Goal: Task Accomplishment & Management: Complete application form

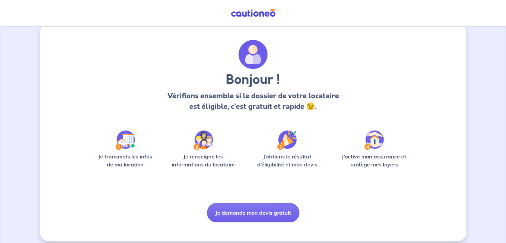
scroll to position [17, 0]
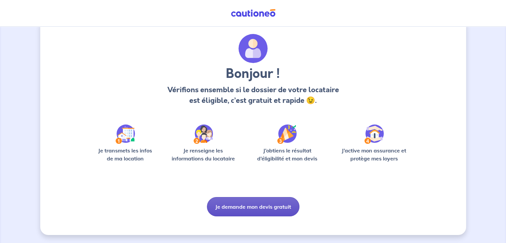
drag, startPoint x: 250, startPoint y: 207, endPoint x: 251, endPoint y: 202, distance: 4.7
click at [251, 202] on button "Je demande mon devis gratuit" at bounding box center [253, 206] width 93 height 19
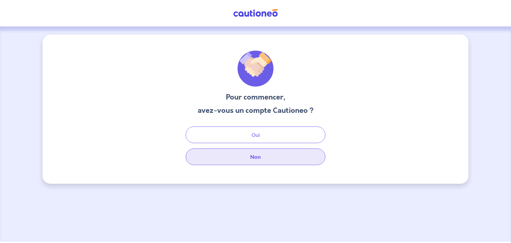
click at [247, 159] on button "Non" at bounding box center [256, 157] width 140 height 17
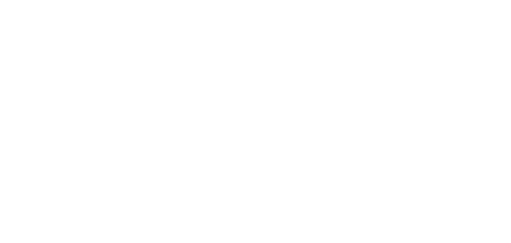
select select "FR"
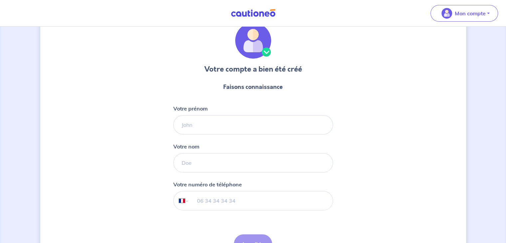
scroll to position [67, 0]
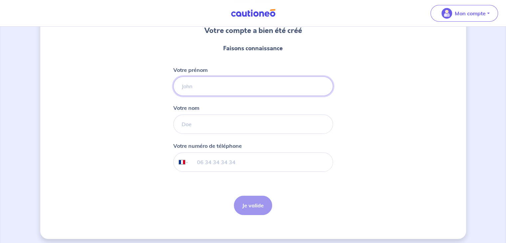
click at [186, 86] on input "Votre prénom" at bounding box center [253, 86] width 160 height 19
type input "Marina"
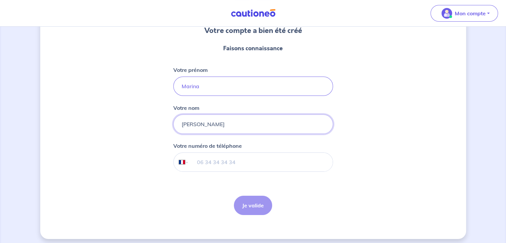
type input "LUCIANI"
click at [206, 157] on input "tel" at bounding box center [261, 162] width 144 height 19
type input "06 28 02 02 66"
click at [250, 205] on button "Je valide" at bounding box center [253, 205] width 38 height 19
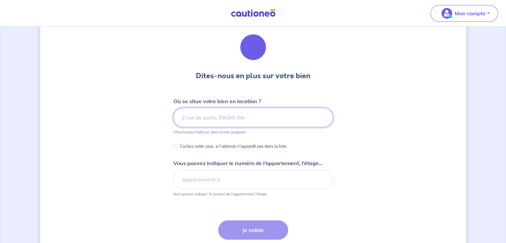
scroll to position [33, 0]
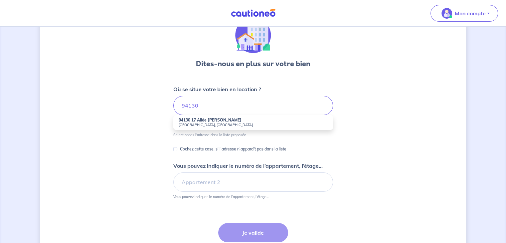
click at [204, 121] on strong "94130 17 Allée Jean Guy Labarbe" at bounding box center [210, 120] width 63 height 5
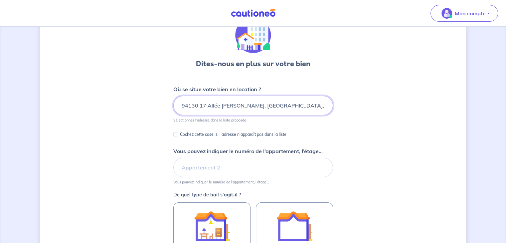
scroll to position [0, 8]
drag, startPoint x: 199, startPoint y: 104, endPoint x: 507, endPoint y: 82, distance: 308.8
click at [506, 82] on html "Mon compte Me déconnecter Dites-nous en plus sur votre bien Où se situe votre b…" at bounding box center [253, 163] width 506 height 392
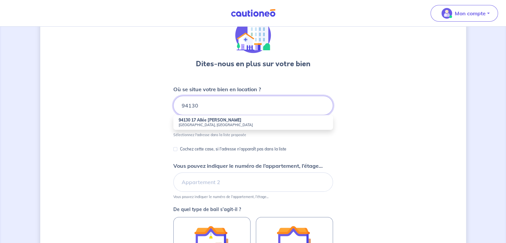
type input "94130"
click at [356, 79] on div "Dites-nous en plus sur votre bien Où se situe votre bien en location ? 94130 94…" at bounding box center [253, 183] width 426 height 364
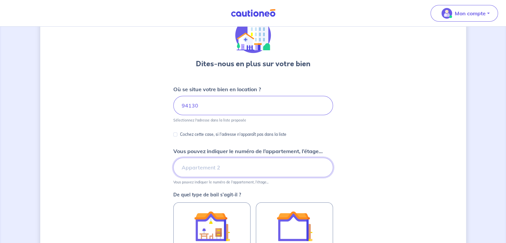
click at [197, 164] on input "Vous pouvez indiquer le numéro de l’appartement, l’étage..." at bounding box center [253, 167] width 160 height 19
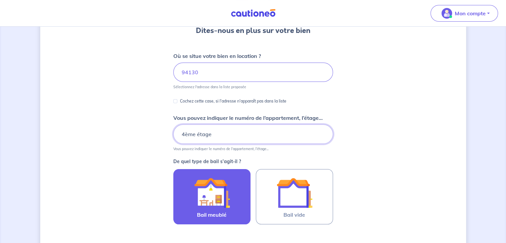
scroll to position [133, 0]
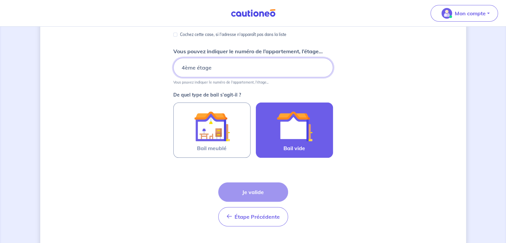
type input "4ème étage"
click at [291, 132] on img at bounding box center [295, 126] width 36 height 36
click at [0, 0] on input "Bail vide" at bounding box center [0, 0] width 0 height 0
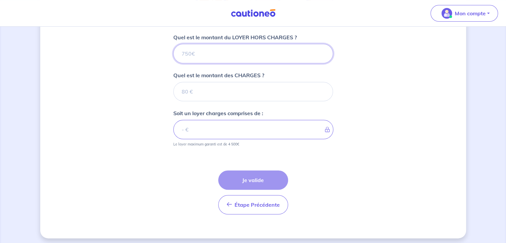
scroll to position [269, 0]
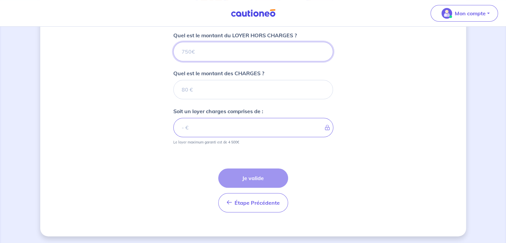
click at [188, 49] on input "Quel est le montant du LOYER HORS CHARGES ?" at bounding box center [253, 51] width 160 height 19
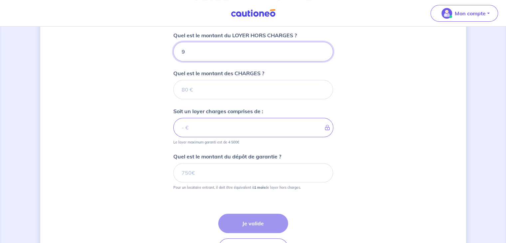
type input "92"
type input "920"
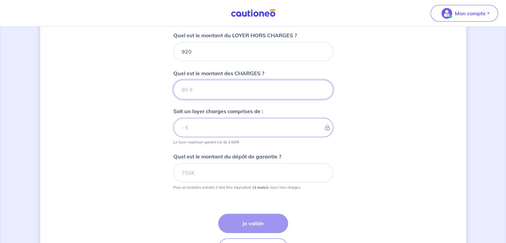
click at [209, 87] on input "Quel est le montant des CHARGES ?" at bounding box center [253, 89] width 160 height 19
type input "70"
type input "990"
type input "70"
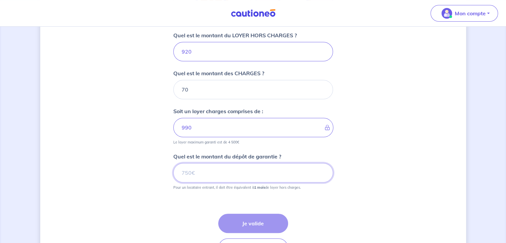
click at [225, 172] on input "Quel est le montant du dépôt de garantie ?" at bounding box center [253, 172] width 160 height 19
type input "920"
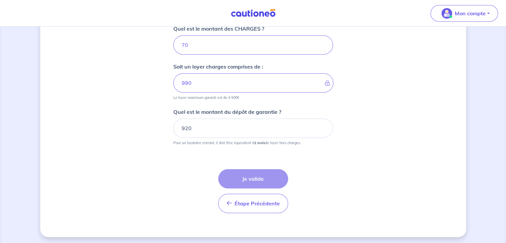
scroll to position [314, 0]
click at [246, 172] on div "Étape Précédente Précédent Je valide Je valide" at bounding box center [253, 190] width 70 height 44
click at [260, 172] on div "Étape Précédente Précédent Je valide Je valide" at bounding box center [253, 190] width 70 height 44
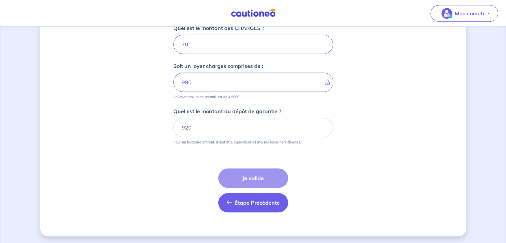
click at [249, 203] on span "Étape Précédente" at bounding box center [257, 202] width 45 height 7
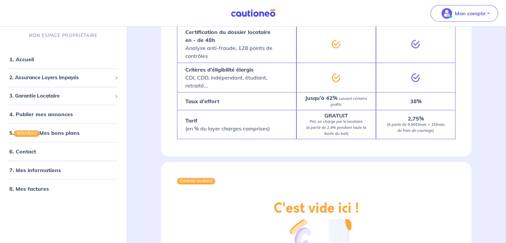
scroll to position [266, 0]
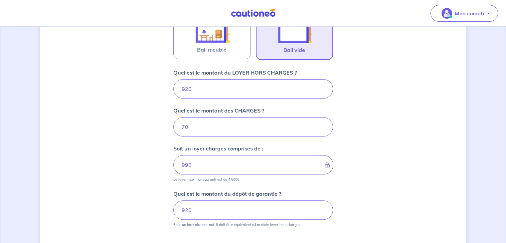
scroll to position [298, 0]
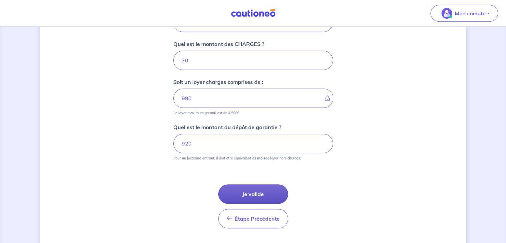
click at [250, 192] on button "Je valide" at bounding box center [253, 193] width 70 height 19
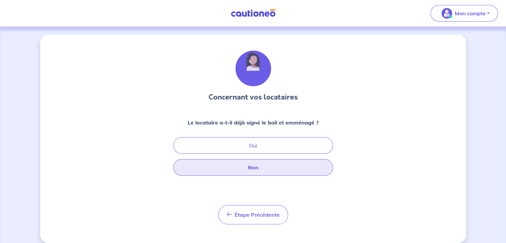
click at [246, 170] on button "Non" at bounding box center [253, 167] width 160 height 17
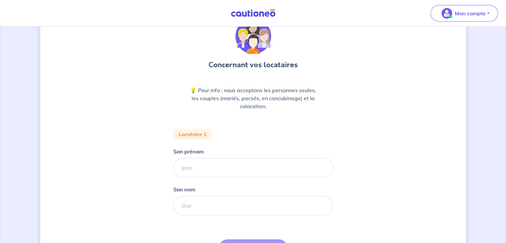
scroll to position [67, 0]
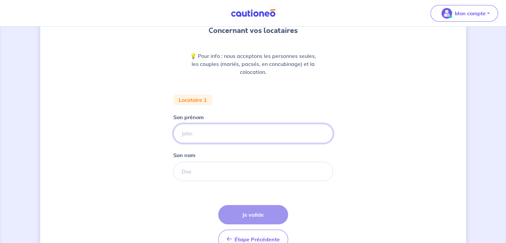
click at [198, 137] on input "Son prénom" at bounding box center [253, 133] width 160 height 19
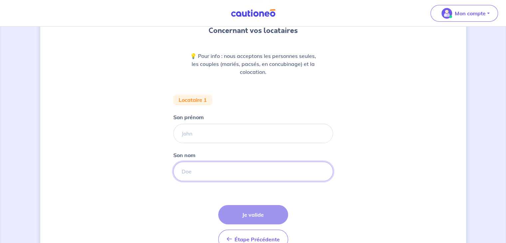
click at [200, 169] on input "Son nom" at bounding box center [253, 171] width 160 height 19
drag, startPoint x: 196, startPoint y: 170, endPoint x: 157, endPoint y: 163, distance: 39.6
click at [157, 163] on div "Concernant vos locataires 💡 Pour info : nous acceptons les personnes seules, le…" at bounding box center [253, 120] width 426 height 305
paste input "OUTSINGA DITENGO"
type input "MOUTSINGA DITENGOU"
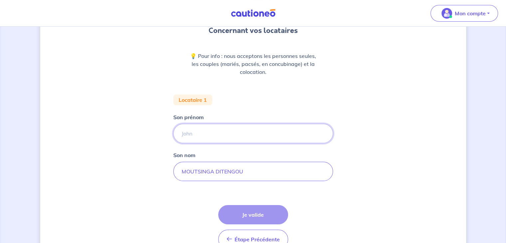
click at [194, 131] on input "Son prénom" at bounding box center [253, 133] width 160 height 19
paste input "Candice"
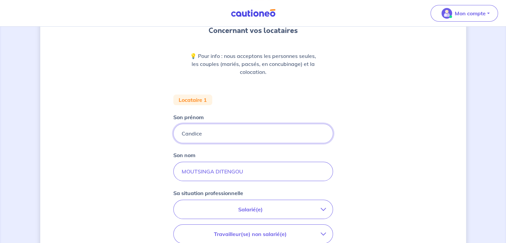
type input "Candice"
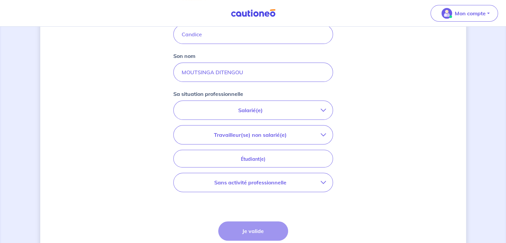
scroll to position [166, 0]
click at [229, 108] on p "Salarié(e)" at bounding box center [250, 110] width 141 height 8
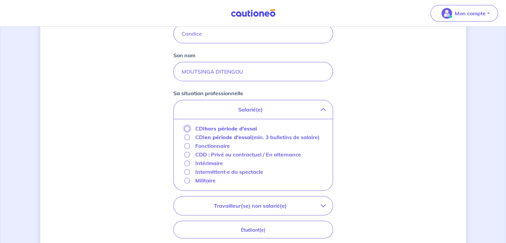
click at [185, 127] on input "CDI hors période d'essai" at bounding box center [187, 129] width 6 height 6
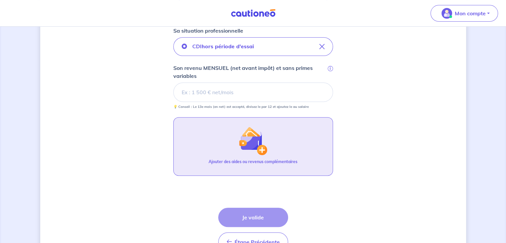
scroll to position [233, 0]
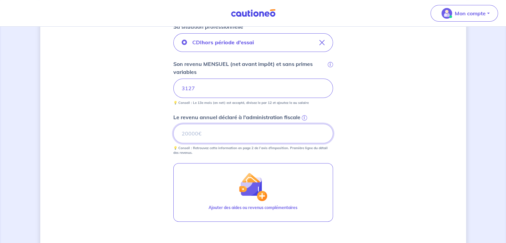
click at [191, 135] on input "Le revenu annuel déclaré à l'administration fiscale i" at bounding box center [253, 133] width 160 height 19
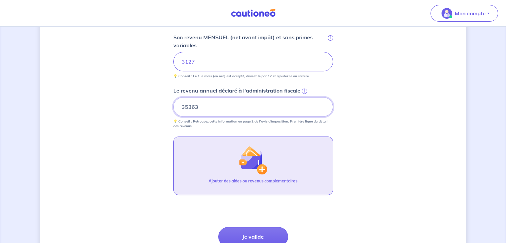
scroll to position [300, 0]
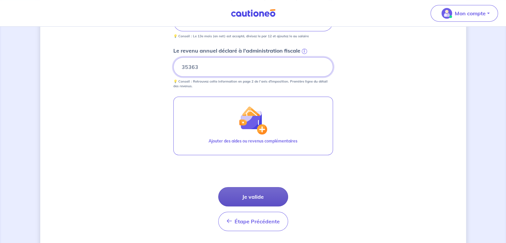
type input "35363"
click at [256, 192] on button "Je valide" at bounding box center [253, 196] width 70 height 19
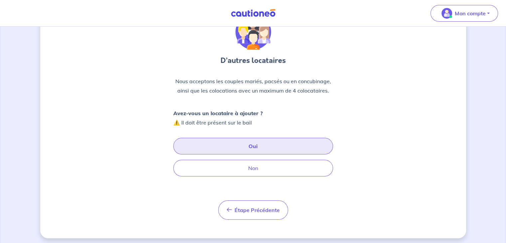
scroll to position [40, 0]
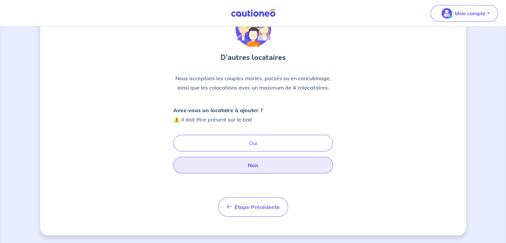
click at [251, 166] on button "Non" at bounding box center [253, 165] width 160 height 17
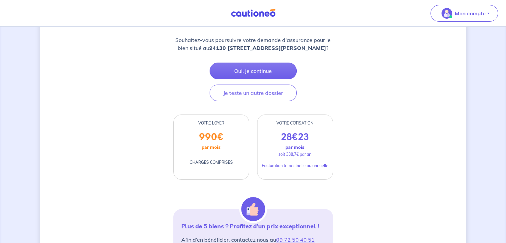
scroll to position [96, 0]
click at [245, 73] on button "Oui, je continue" at bounding box center [253, 71] width 87 height 17
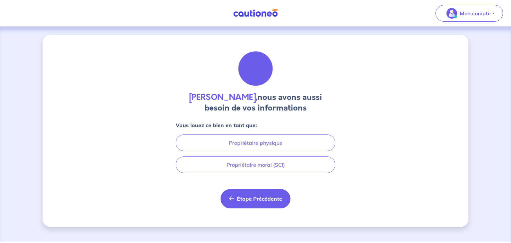
click at [249, 196] on span "Étape Précédente" at bounding box center [259, 198] width 45 height 7
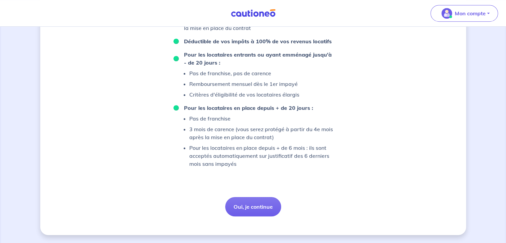
scroll to position [462, 0]
click at [245, 203] on button "Oui, je continue" at bounding box center [253, 206] width 56 height 19
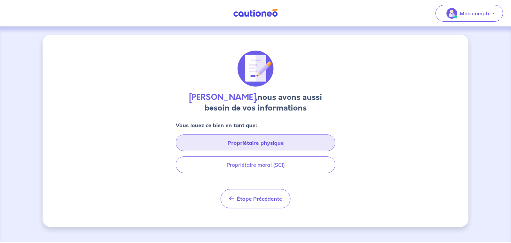
click at [245, 140] on button "Propriétaire physique" at bounding box center [256, 143] width 160 height 17
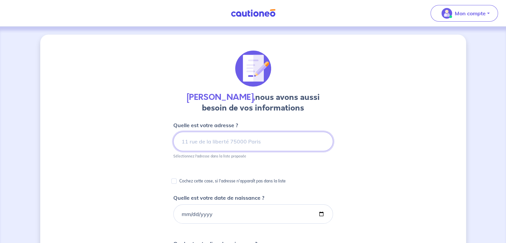
click at [201, 141] on input at bounding box center [253, 141] width 160 height 19
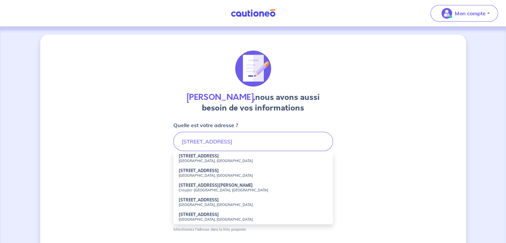
click at [190, 160] on small "Paris, France" at bounding box center [253, 160] width 149 height 5
type input "82 Rue Amelot, Paris, France"
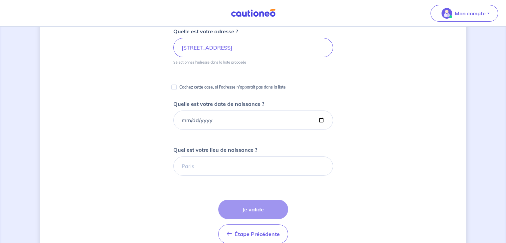
scroll to position [100, 0]
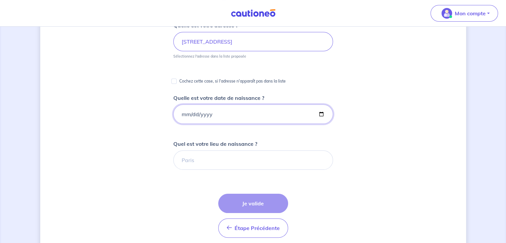
click at [181, 108] on input "Quelle est votre date de naissance ?" at bounding box center [253, 114] width 160 height 19
type input "1947-12-24"
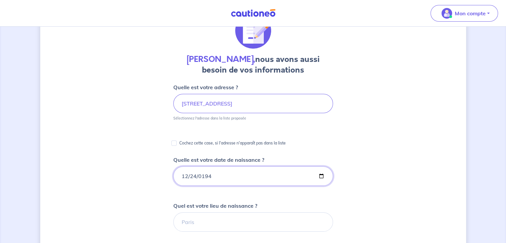
scroll to position [0, 0]
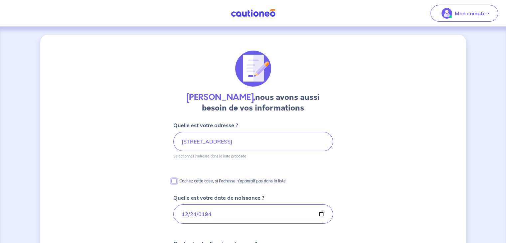
click at [173, 181] on input "Cochez cette case, si l'adresse n'apparaît pas dans la liste" at bounding box center [173, 180] width 5 height 5
checkbox input "true"
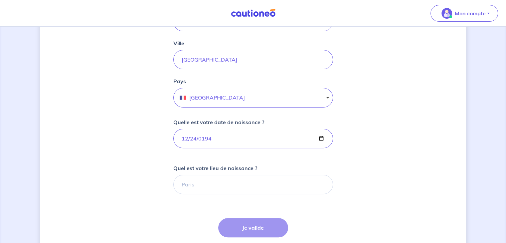
scroll to position [200, 0]
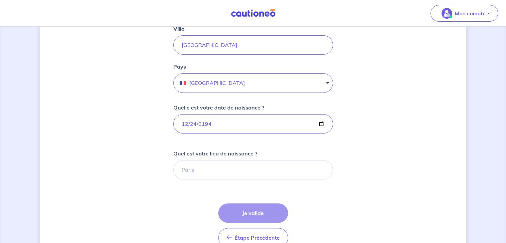
click at [247, 211] on div "Étape Précédente Précédent Je valide Je valide" at bounding box center [253, 225] width 70 height 44
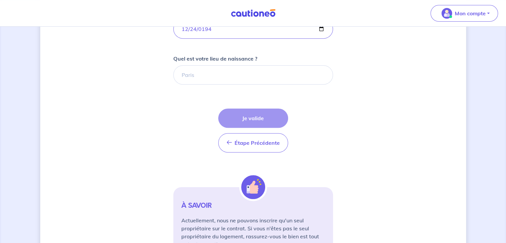
scroll to position [333, 0]
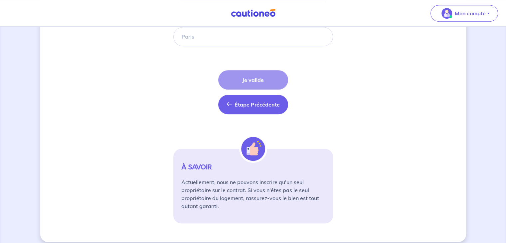
click at [250, 106] on span "Étape Précédente" at bounding box center [257, 104] width 45 height 7
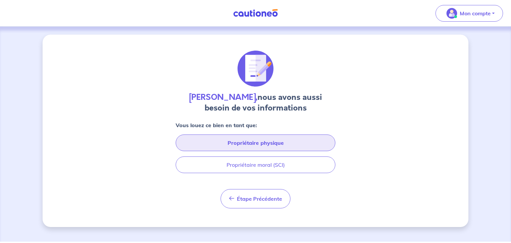
click at [245, 143] on button "Propriétaire physique" at bounding box center [256, 143] width 160 height 17
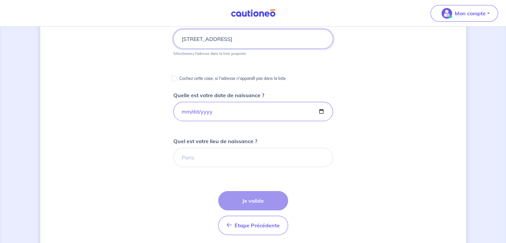
scroll to position [63, 0]
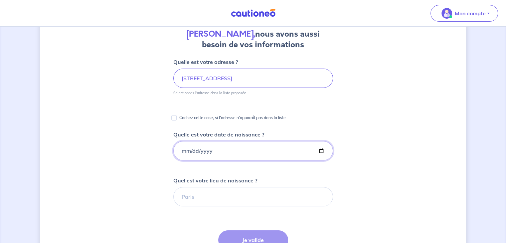
click at [224, 152] on input "1947-12-24" at bounding box center [253, 150] width 160 height 19
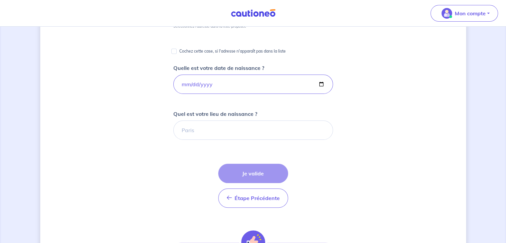
click at [250, 170] on div "Étape Précédente Précédent Je valide Je valide" at bounding box center [253, 186] width 70 height 44
click at [248, 169] on div "Étape Précédente Précédent Je valide Je valide" at bounding box center [253, 186] width 70 height 44
click at [219, 123] on input "Quel est votre lieu de naissance ?" at bounding box center [253, 130] width 160 height 19
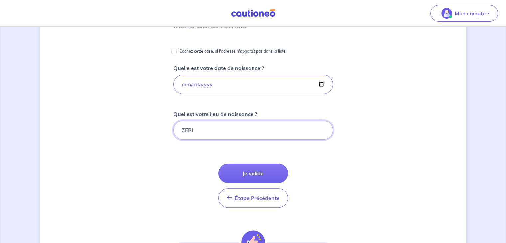
type input "ZERI"
click at [246, 175] on button "Je valide" at bounding box center [253, 173] width 70 height 19
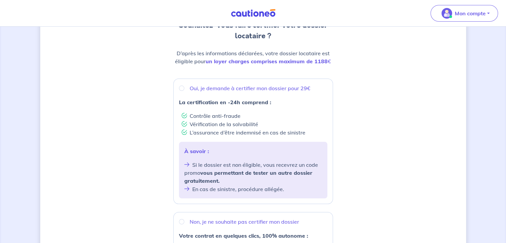
scroll to position [67, 0]
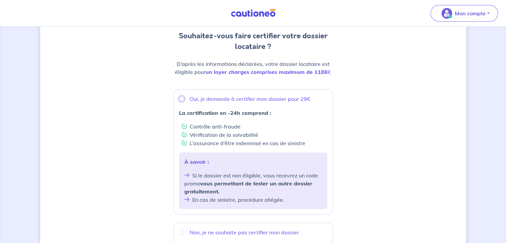
click at [180, 101] on input "Oui, je demande à certifier mon dossier pour 29€" at bounding box center [181, 98] width 5 height 5
radio input "true"
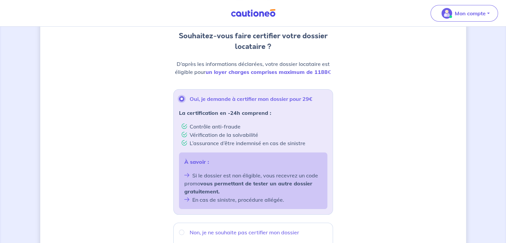
scroll to position [233, 0]
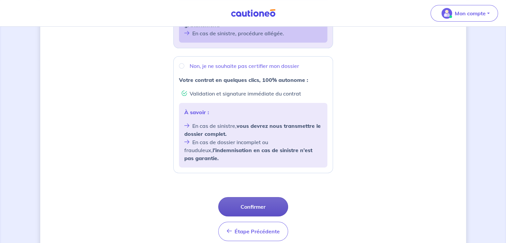
click at [244, 197] on button "Confirmer" at bounding box center [253, 206] width 70 height 19
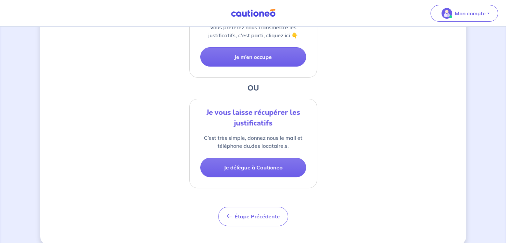
scroll to position [200, 0]
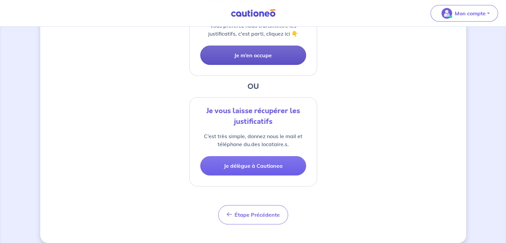
click at [249, 52] on button "Je m’en occupe" at bounding box center [253, 55] width 106 height 19
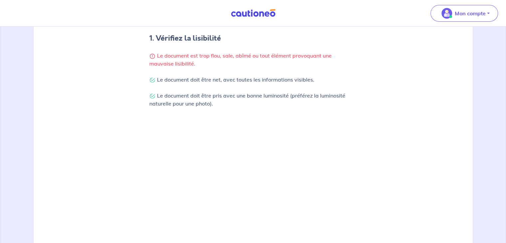
scroll to position [233, 0]
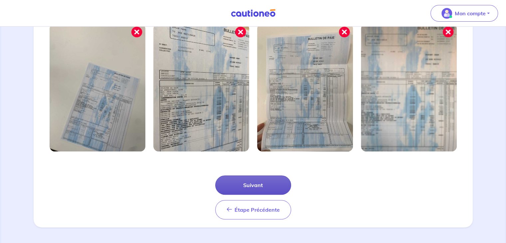
click at [255, 180] on button "Suivant" at bounding box center [253, 184] width 76 height 19
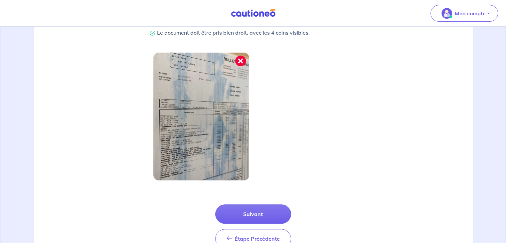
scroll to position [201, 0]
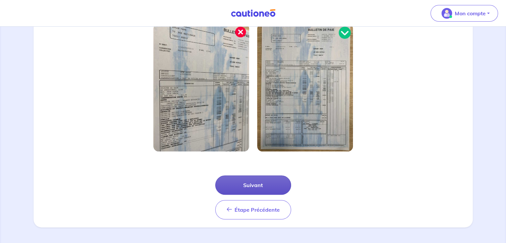
click at [249, 183] on button "Suivant" at bounding box center [253, 184] width 76 height 19
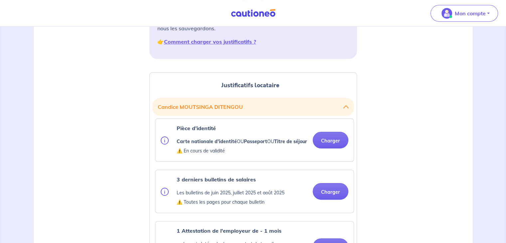
scroll to position [133, 0]
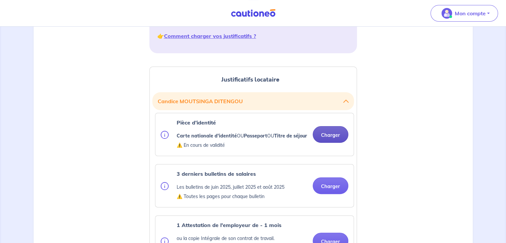
click at [326, 137] on button "Charger" at bounding box center [331, 134] width 36 height 17
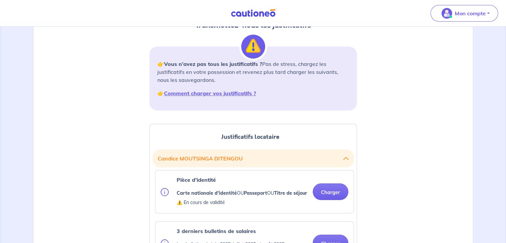
scroll to position [166, 0]
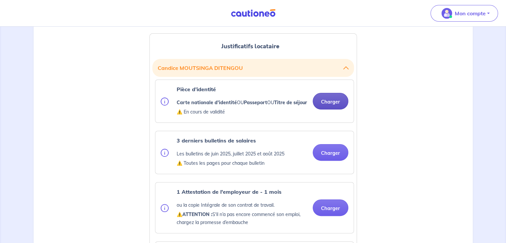
click at [330, 104] on button "Charger" at bounding box center [331, 101] width 36 height 17
click at [326, 103] on button "Charger" at bounding box center [331, 101] width 36 height 17
click at [319, 174] on div "3 derniers bulletins de salaires Les bulletins de juin 2025, juillet 2025 et ao…" at bounding box center [254, 152] width 198 height 43
click at [327, 161] on button "Charger" at bounding box center [331, 152] width 36 height 17
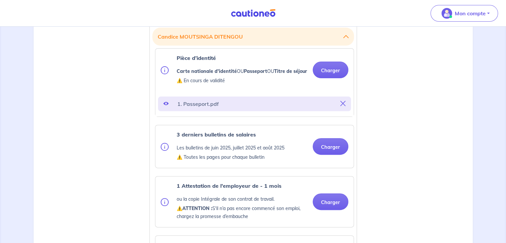
scroll to position [233, 0]
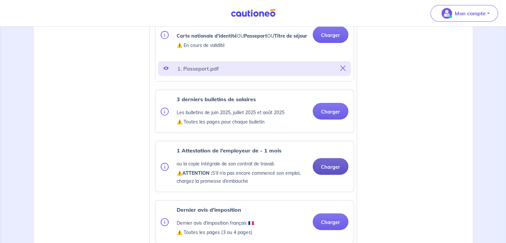
click at [328, 171] on button "Charger" at bounding box center [331, 166] width 36 height 17
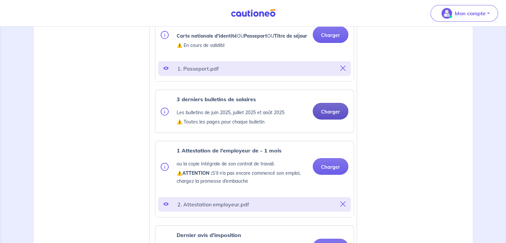
click at [331, 118] on button "Charger" at bounding box center [331, 111] width 36 height 17
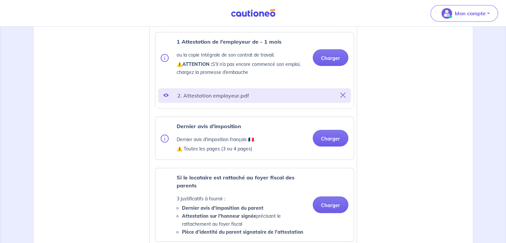
scroll to position [366, 0]
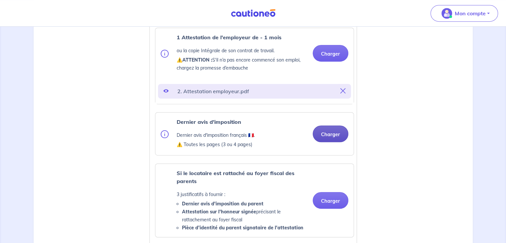
click at [322, 141] on button "Charger" at bounding box center [331, 134] width 36 height 17
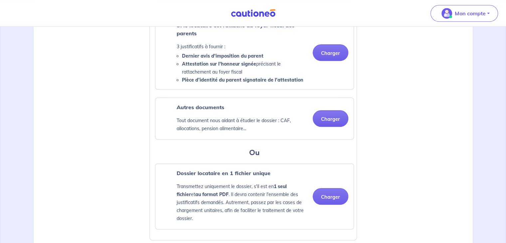
scroll to position [525, 0]
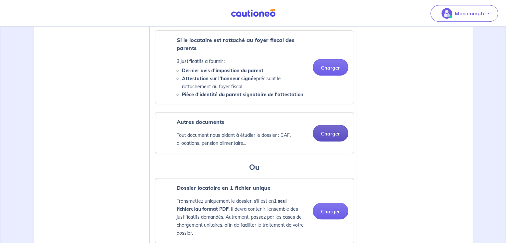
click at [332, 136] on button "Charger" at bounding box center [331, 133] width 36 height 17
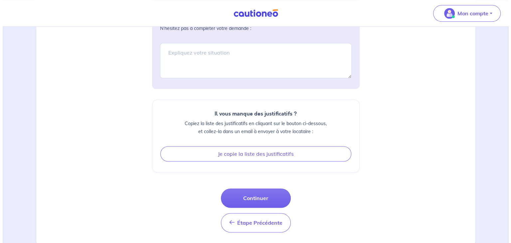
scroll to position [836, 0]
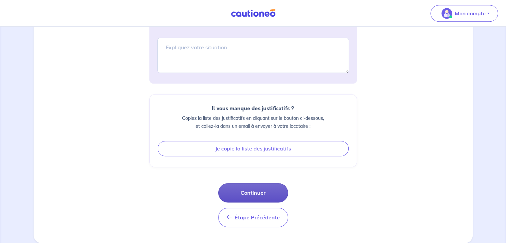
click at [244, 193] on button "Continuer" at bounding box center [253, 192] width 70 height 19
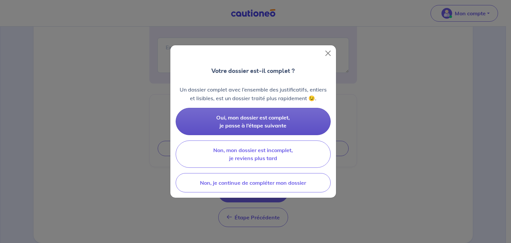
click at [246, 118] on span "Oui, mon dossier est complet, je passe à l’étape suivante" at bounding box center [253, 121] width 74 height 15
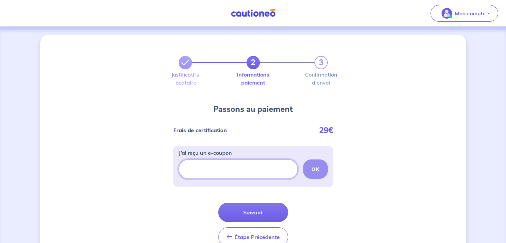
click at [218, 169] on input "J’ai reçu un e-coupon" at bounding box center [238, 168] width 119 height 19
click at [250, 212] on button "Suivant" at bounding box center [253, 212] width 70 height 19
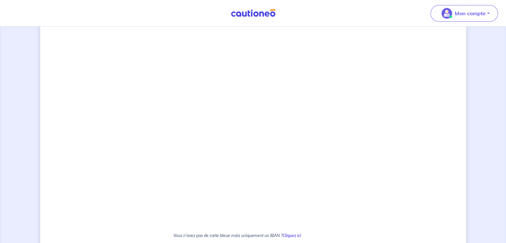
scroll to position [421, 0]
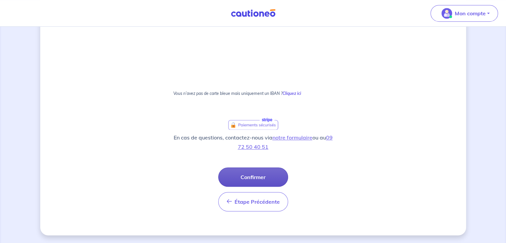
click at [246, 176] on button "Confirmer" at bounding box center [253, 176] width 70 height 19
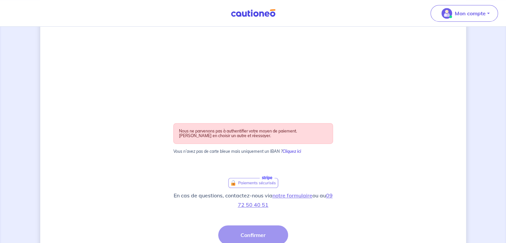
scroll to position [444, 0]
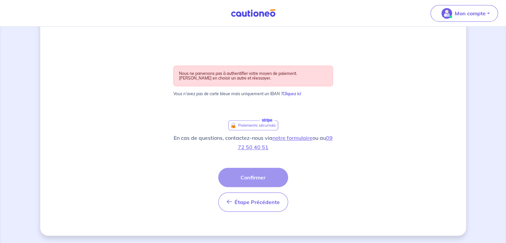
click at [250, 177] on div "Étape Précédente Précédent Confirmer Confirmer" at bounding box center [253, 190] width 70 height 44
click at [250, 175] on div "Étape Précédente Précédent Confirmer Confirmer" at bounding box center [253, 190] width 70 height 44
click at [247, 177] on div "Étape Précédente Précédent Confirmer Confirmer" at bounding box center [253, 190] width 70 height 44
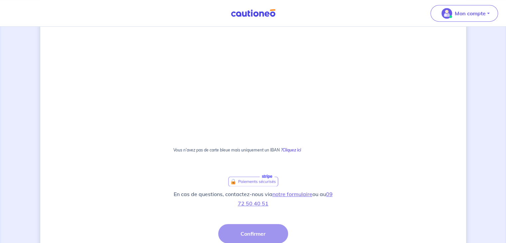
scroll to position [421, 0]
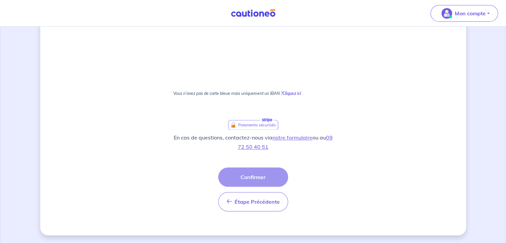
click at [251, 176] on div "Étape Précédente Précédent Confirmer Confirmer" at bounding box center [253, 189] width 70 height 44
click at [247, 179] on div "Étape Précédente Précédent Confirmer Confirmer" at bounding box center [253, 189] width 70 height 44
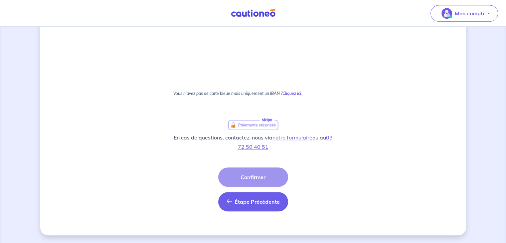
click at [254, 203] on span "Étape Précédente" at bounding box center [257, 201] width 45 height 7
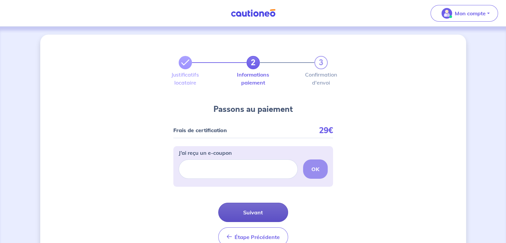
click at [262, 206] on button "Suivant" at bounding box center [253, 212] width 70 height 19
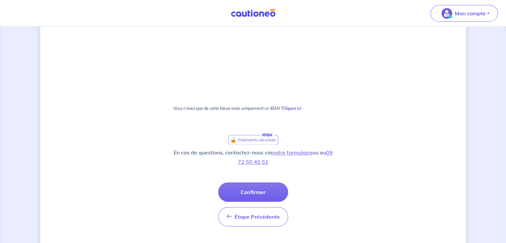
scroll to position [421, 0]
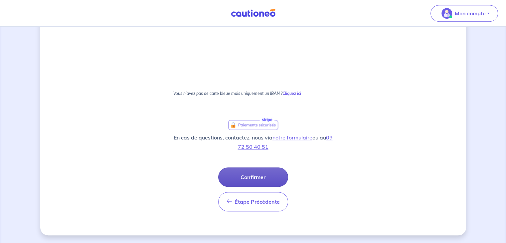
click at [248, 176] on button "Confirmer" at bounding box center [253, 176] width 70 height 19
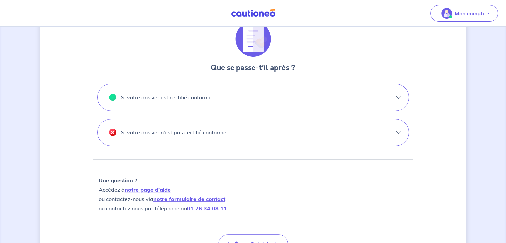
scroll to position [230, 0]
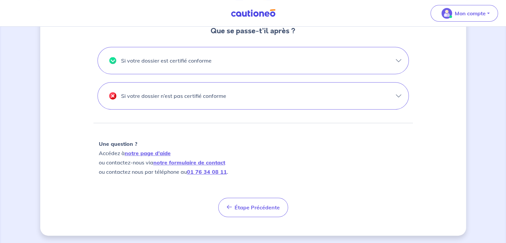
click at [201, 60] on p "Si votre dossier est certifié conforme" at bounding box center [166, 60] width 91 height 11
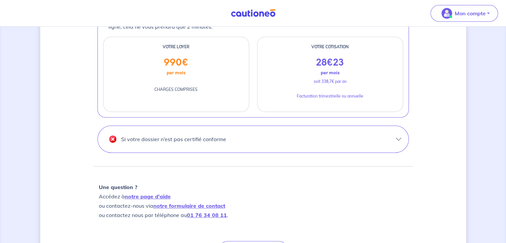
scroll to position [263, 0]
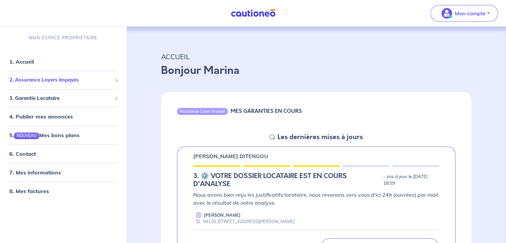
click at [28, 85] on div "2. Assurance Loyers Impayés" at bounding box center [63, 80] width 121 height 13
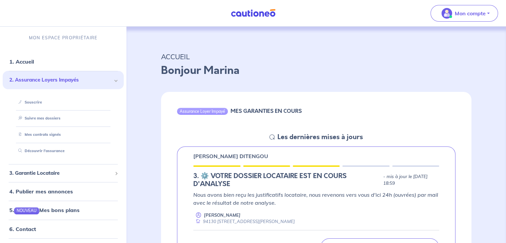
click at [31, 78] on span "2. Assurance Loyers Impayés" at bounding box center [60, 80] width 103 height 8
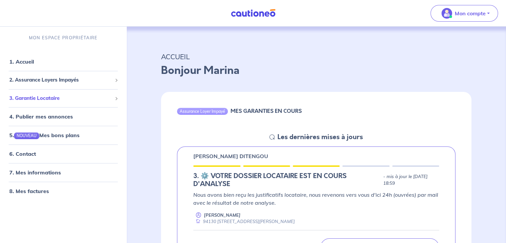
click at [36, 101] on span "3. Garantie Locataire" at bounding box center [60, 99] width 103 height 8
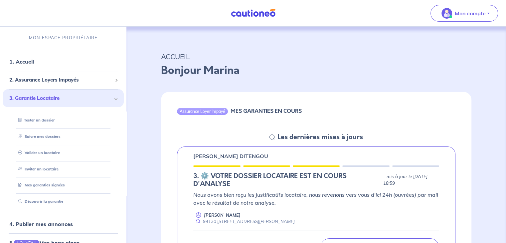
click at [35, 100] on span "3. Garantie Locataire" at bounding box center [60, 99] width 103 height 8
